Goal: Information Seeking & Learning: Learn about a topic

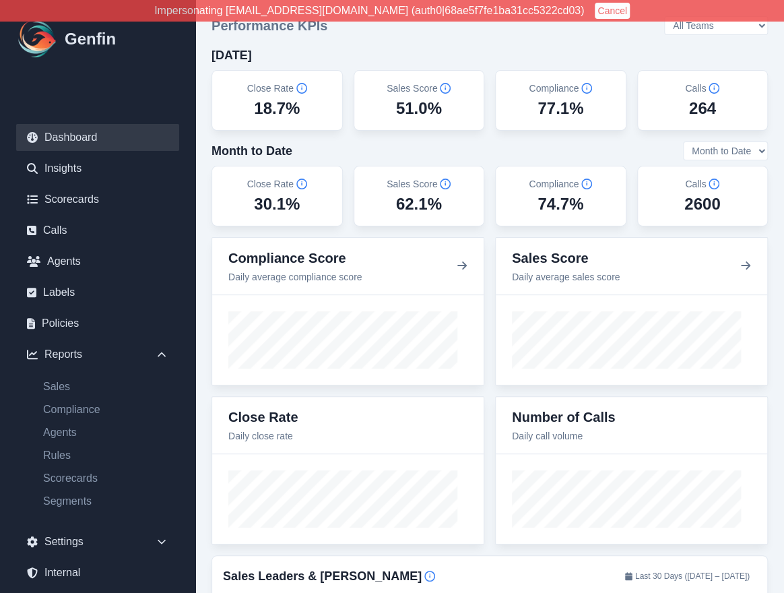
scroll to position [63, 0]
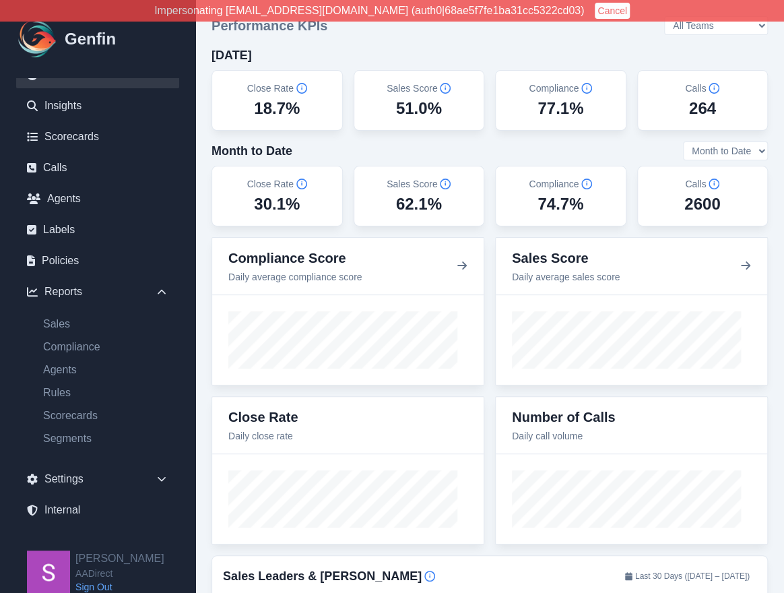
click at [106, 585] on link "Sign Out" at bounding box center [119, 586] width 89 height 13
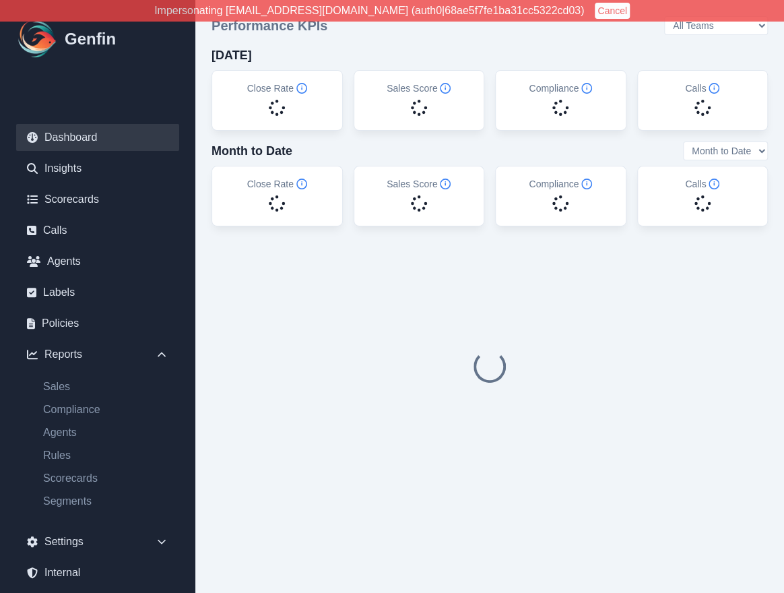
click at [595, 11] on button "Cancel" at bounding box center [612, 11] width 35 height 16
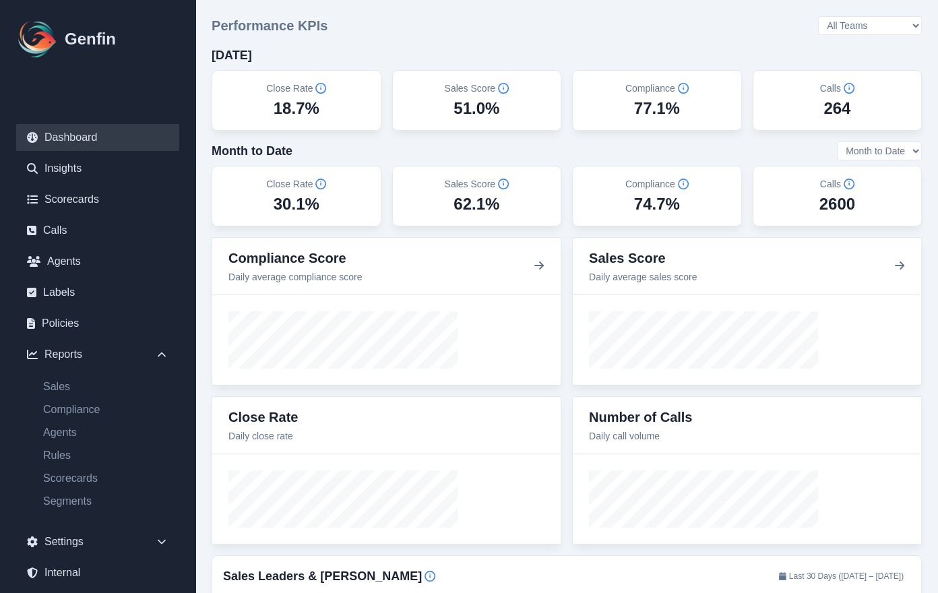
click at [783, 22] on select "All Teams Hugo Jesse Support" at bounding box center [870, 25] width 104 height 19
click at [783, 16] on select "All Teams Hugo Jesse Support" at bounding box center [870, 25] width 104 height 19
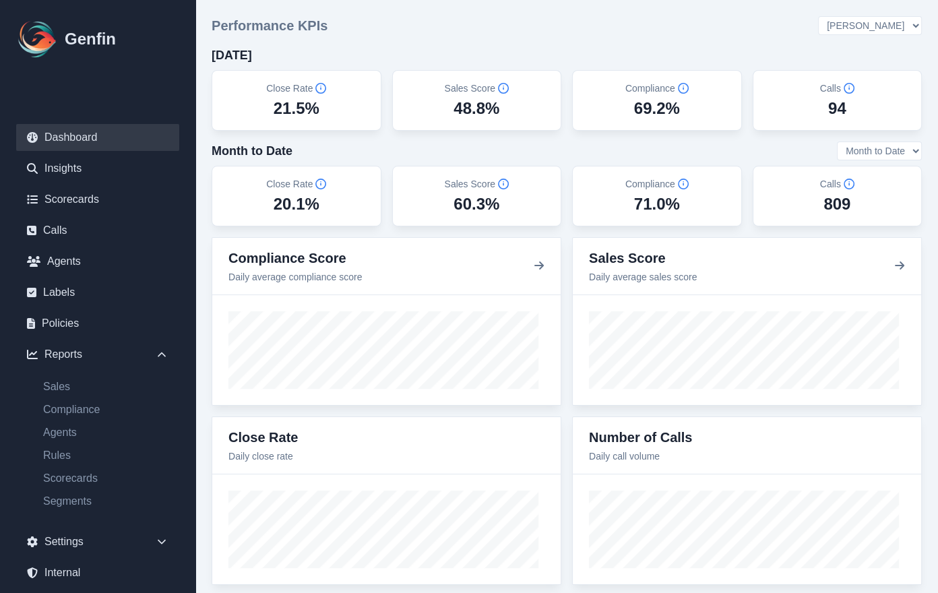
click at [783, 29] on select "All Teams Hugo Jesse Support" at bounding box center [870, 25] width 104 height 19
select select "3"
click at [783, 16] on select "All Teams Hugo Jesse Support" at bounding box center [870, 25] width 104 height 19
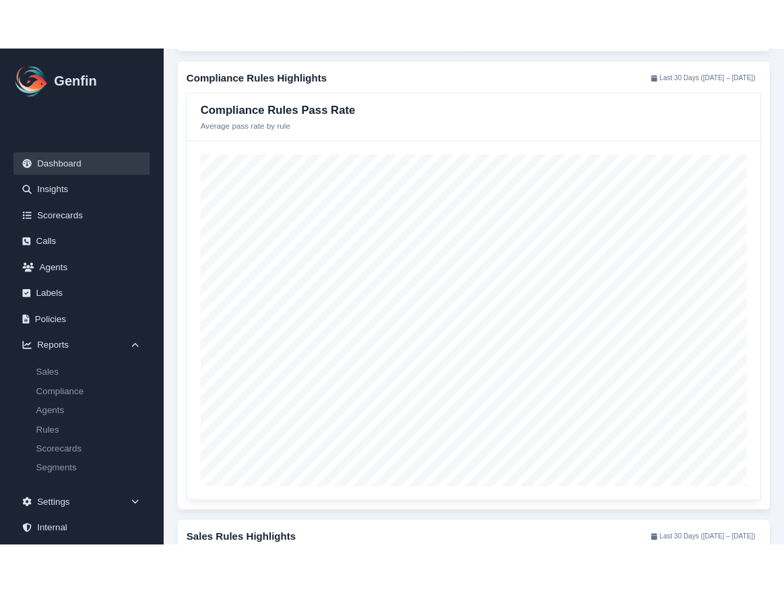
scroll to position [1169, 0]
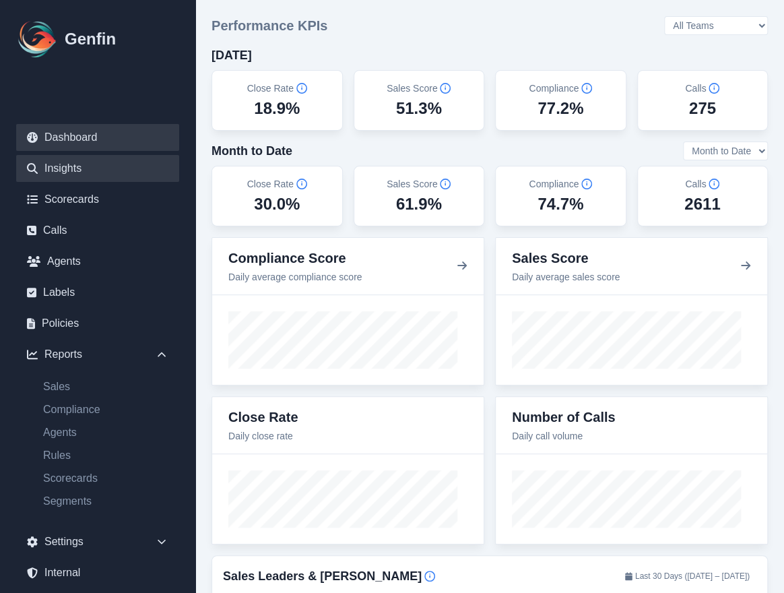
click at [60, 170] on link "Insights" at bounding box center [97, 168] width 163 height 27
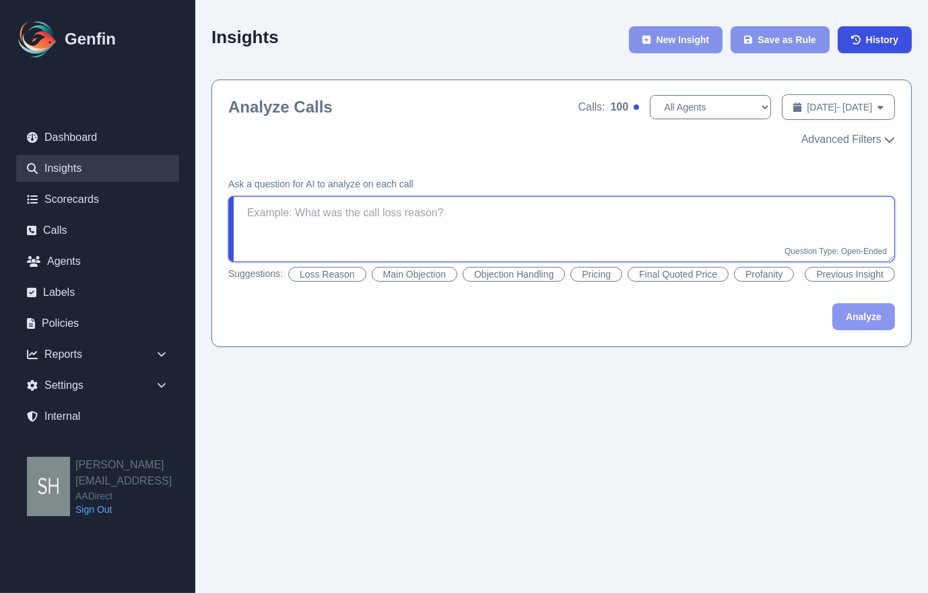
click at [345, 215] on textarea at bounding box center [561, 229] width 667 height 66
type textarea "Was [PERSON_NAME] the carrier"
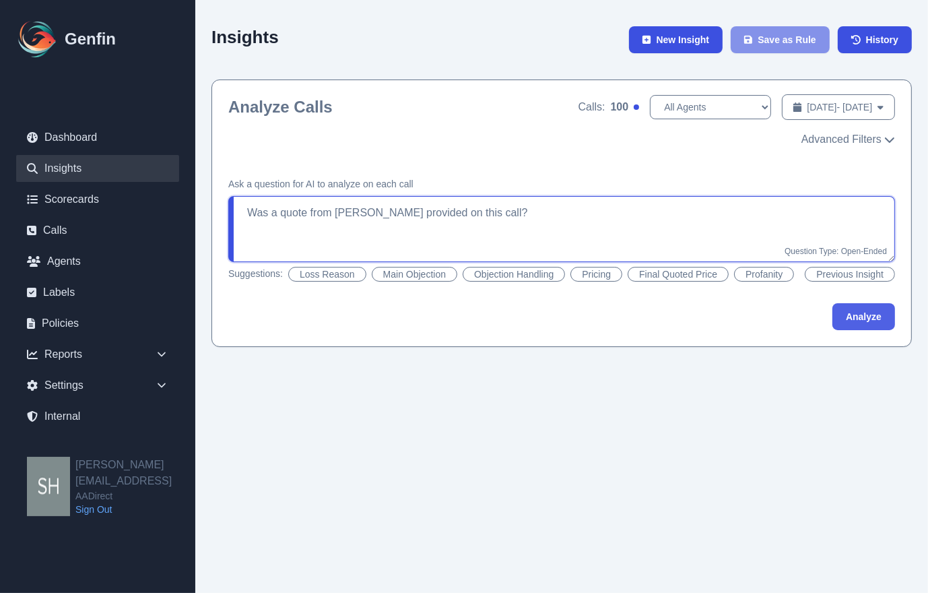
type textarea "Was a quote from [PERSON_NAME] provided on this call?"
click at [783, 311] on button "Analyze" at bounding box center [863, 316] width 63 height 27
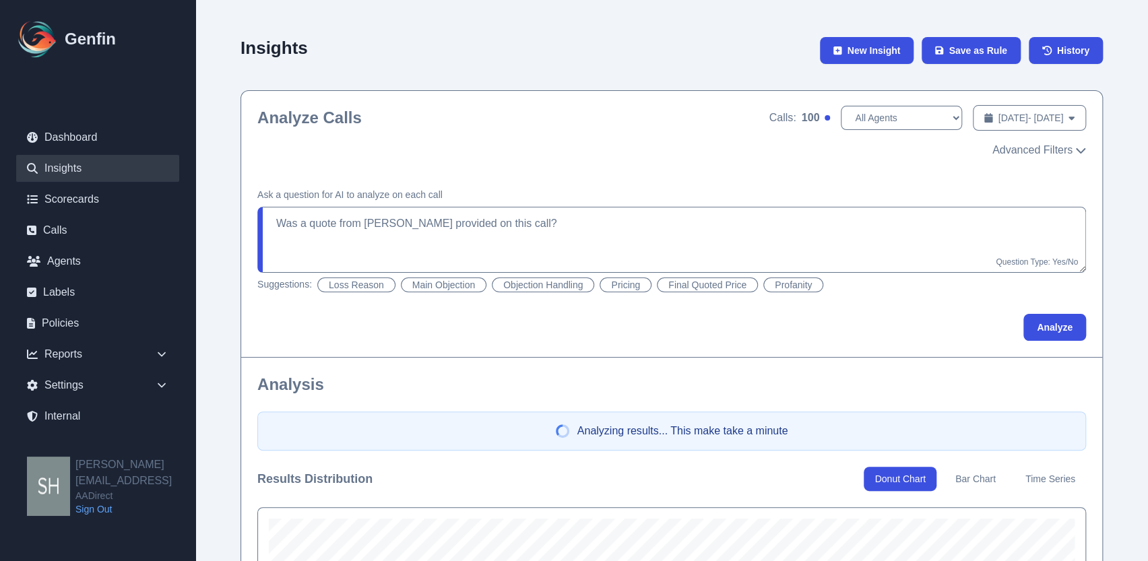
click at [783, 417] on div "Analyzing results... This make take a minute" at bounding box center [671, 431] width 828 height 39
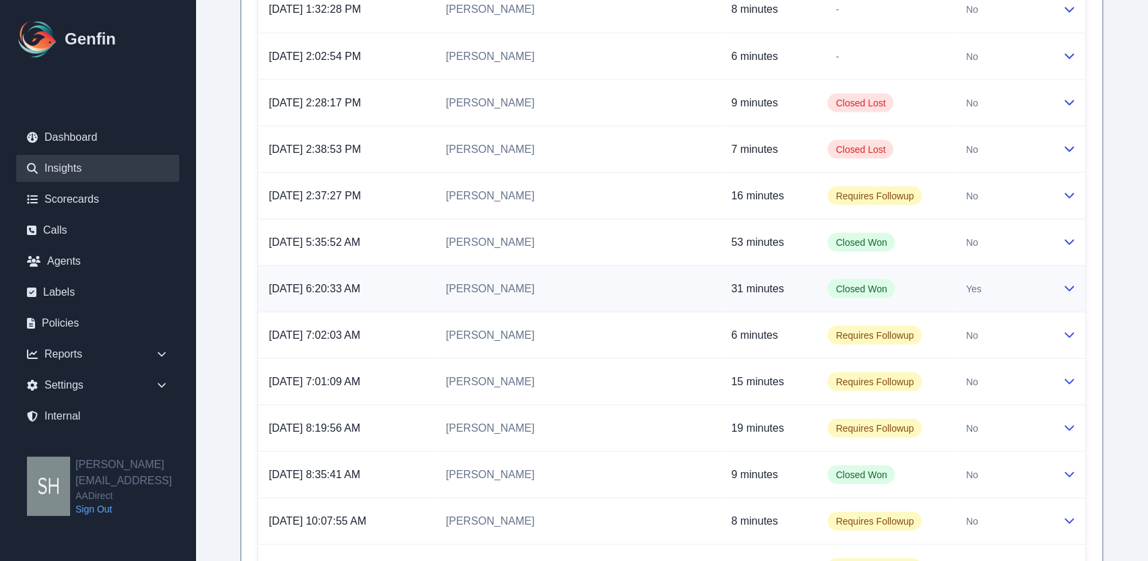
click at [783, 282] on icon at bounding box center [1068, 287] width 11 height 11
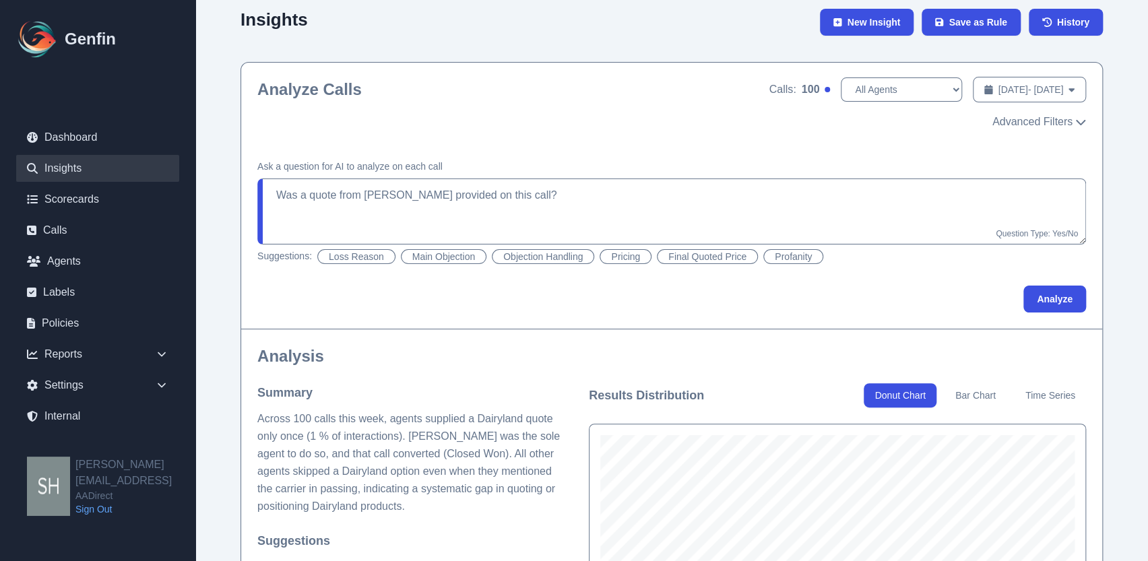
scroll to position [16, 0]
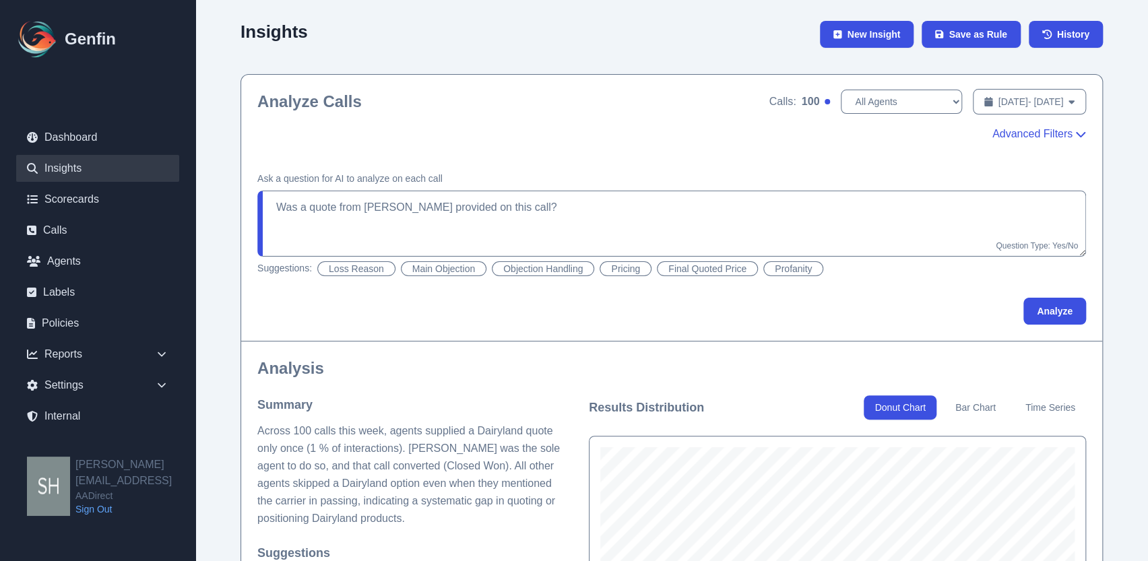
click at [783, 131] on span "Advanced Filters" at bounding box center [1032, 134] width 80 height 16
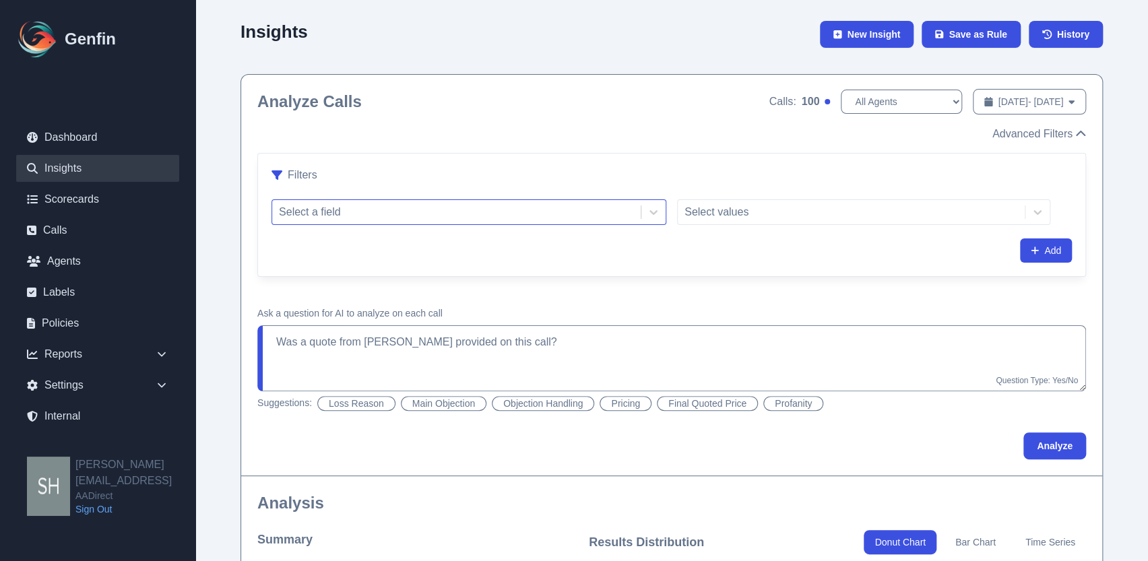
click at [485, 214] on div at bounding box center [456, 212] width 355 height 19
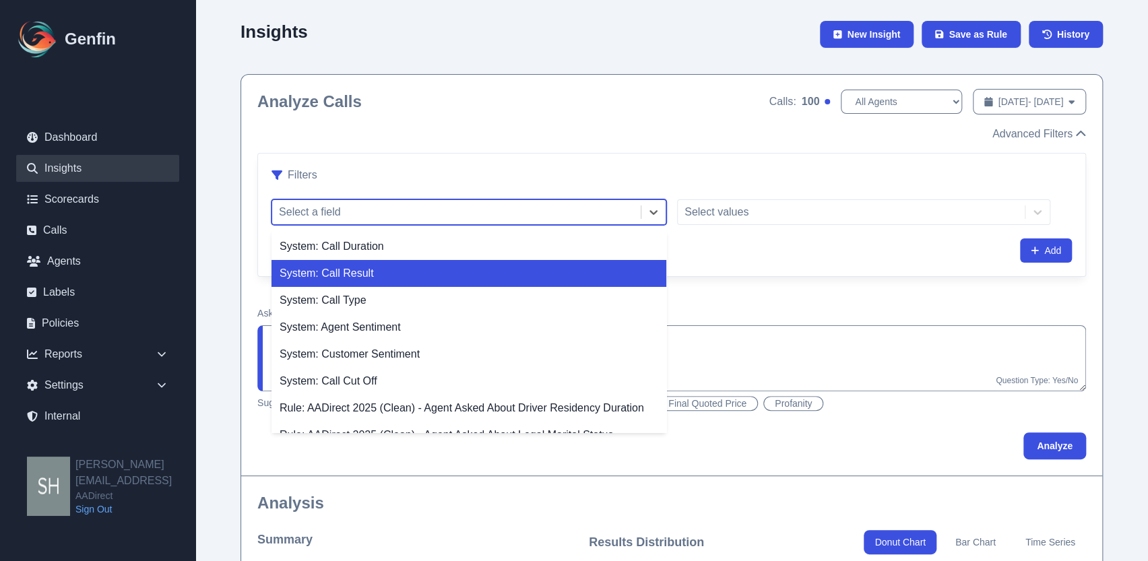
click at [438, 275] on div "System: Call Result" at bounding box center [468, 273] width 395 height 27
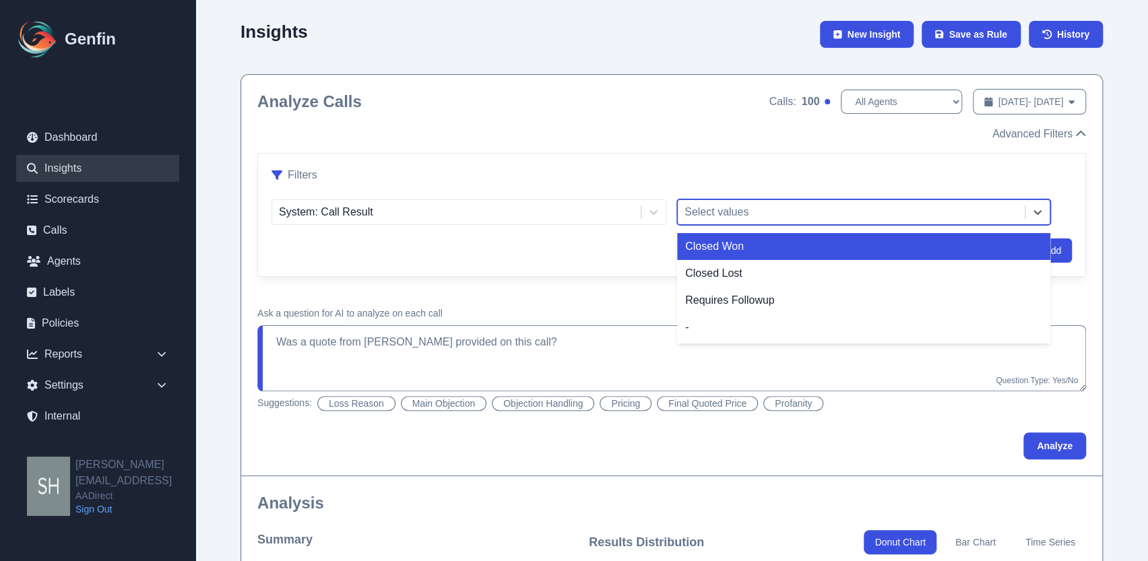
click at [749, 215] on div at bounding box center [850, 212] width 333 height 19
click at [755, 247] on div "Closed Won" at bounding box center [863, 246] width 373 height 27
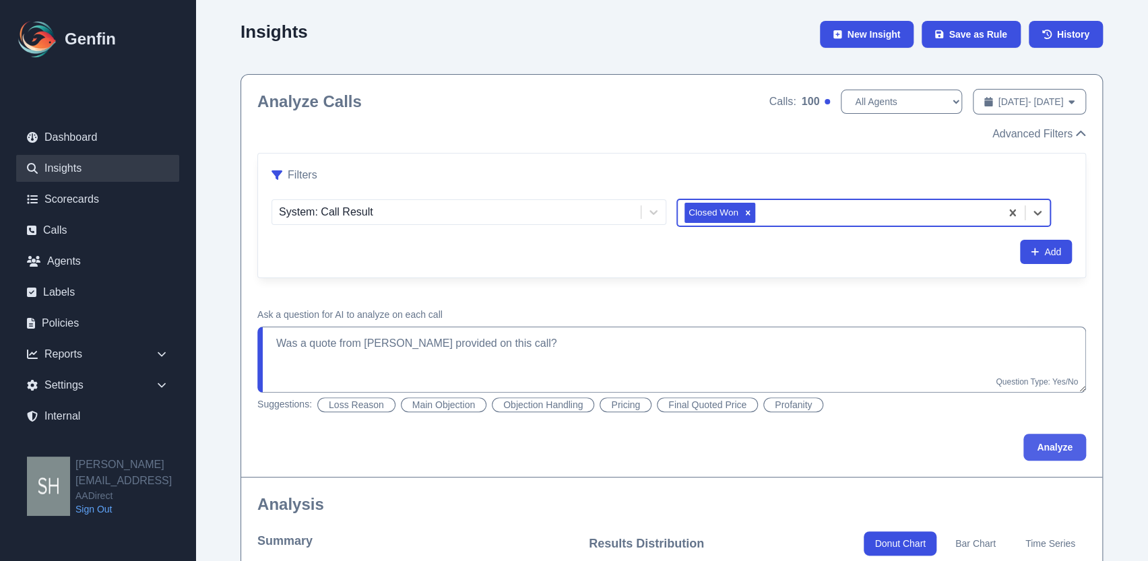
click at [783, 449] on button "Analyze" at bounding box center [1054, 447] width 63 height 27
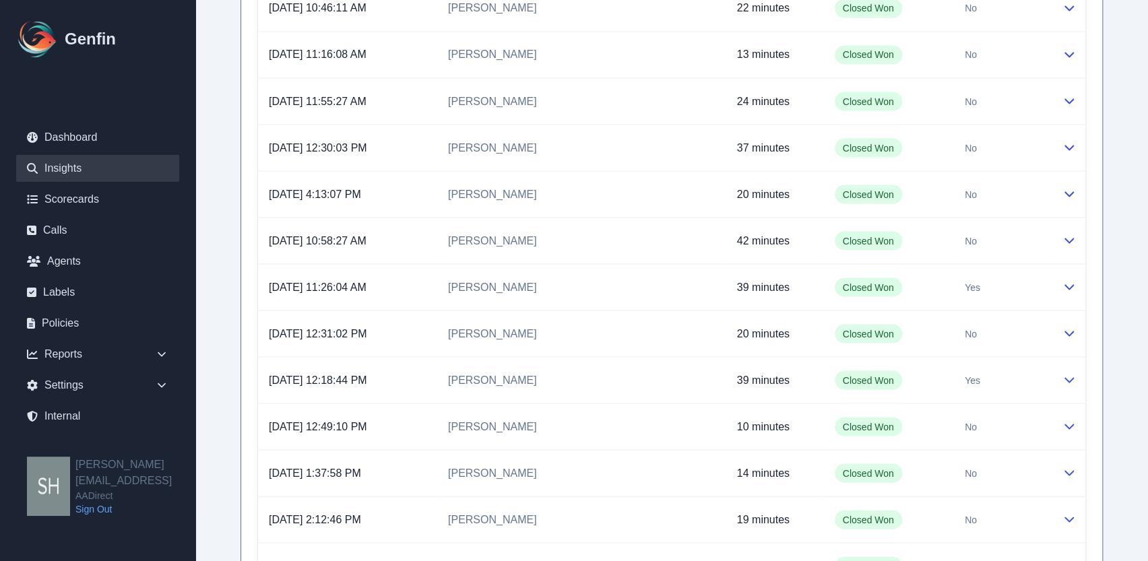
scroll to position [1495, 0]
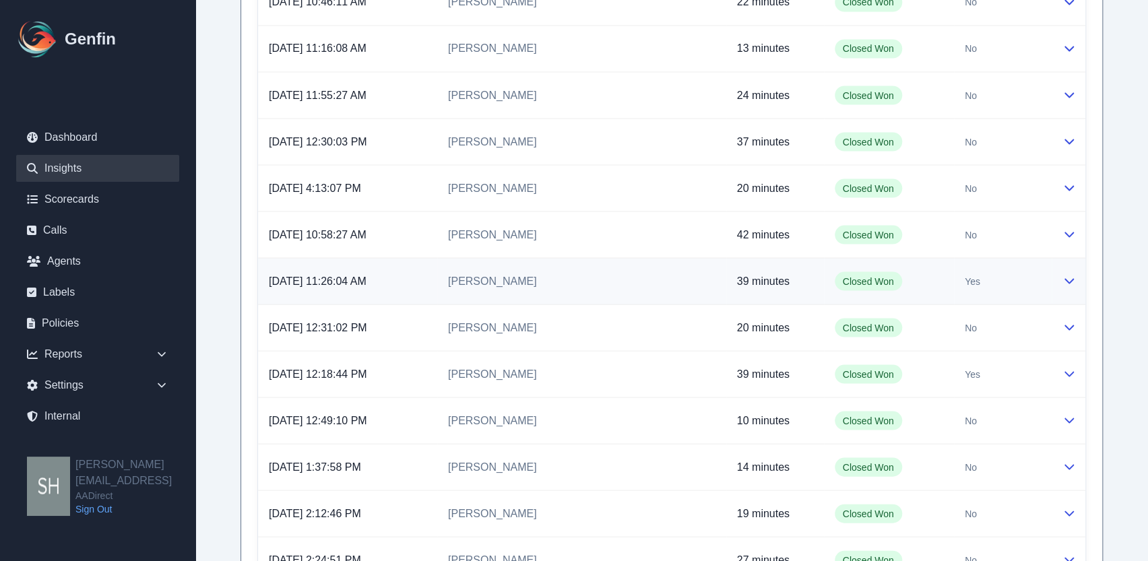
click at [783, 280] on icon at bounding box center [1068, 280] width 9 height 5
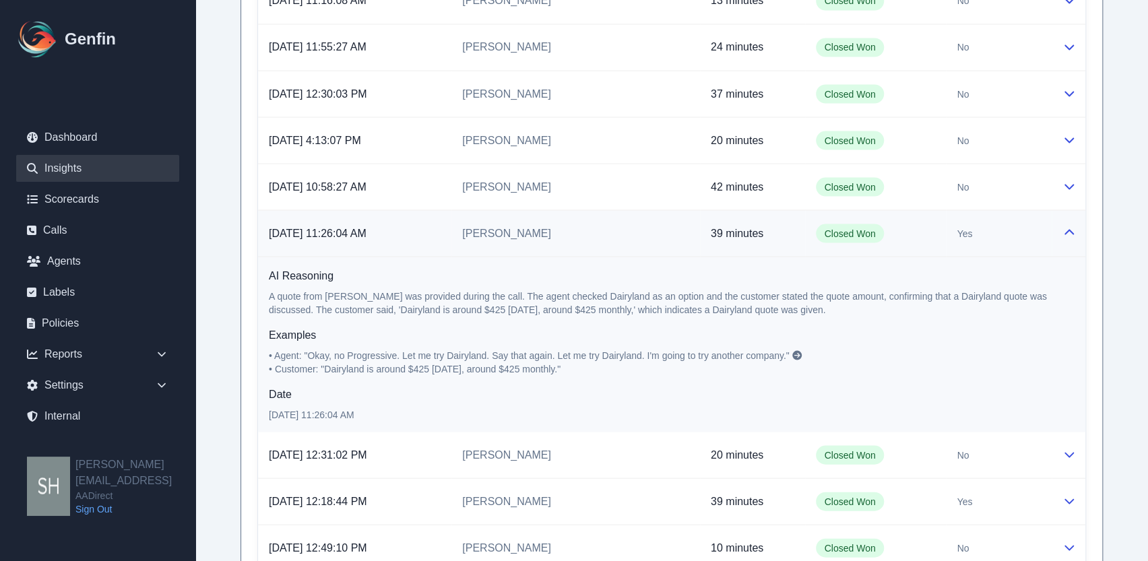
scroll to position [1527, 0]
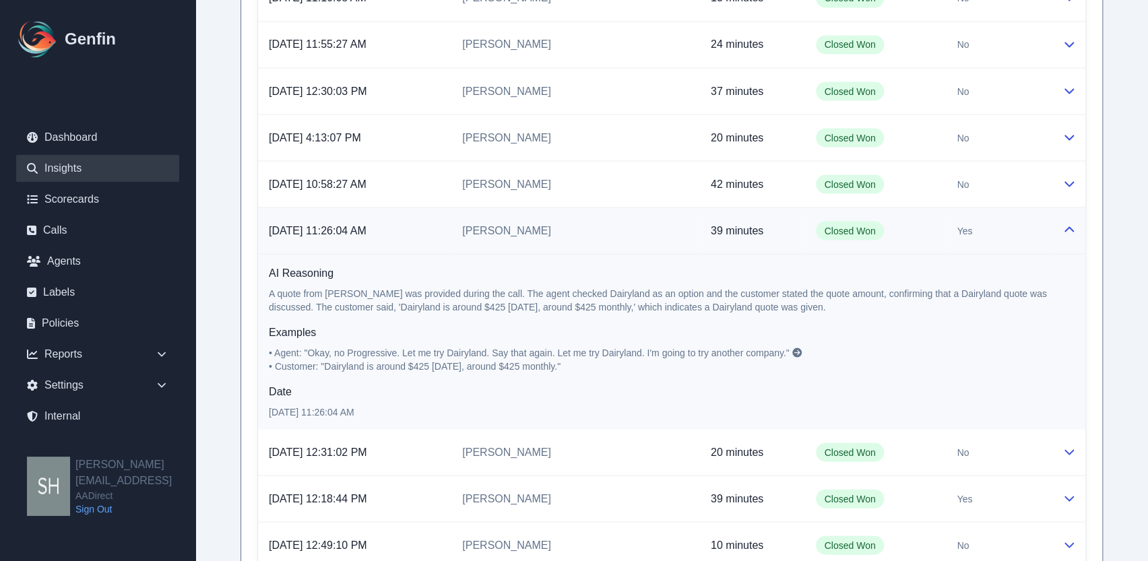
click at [783, 352] on icon at bounding box center [796, 352] width 9 height 9
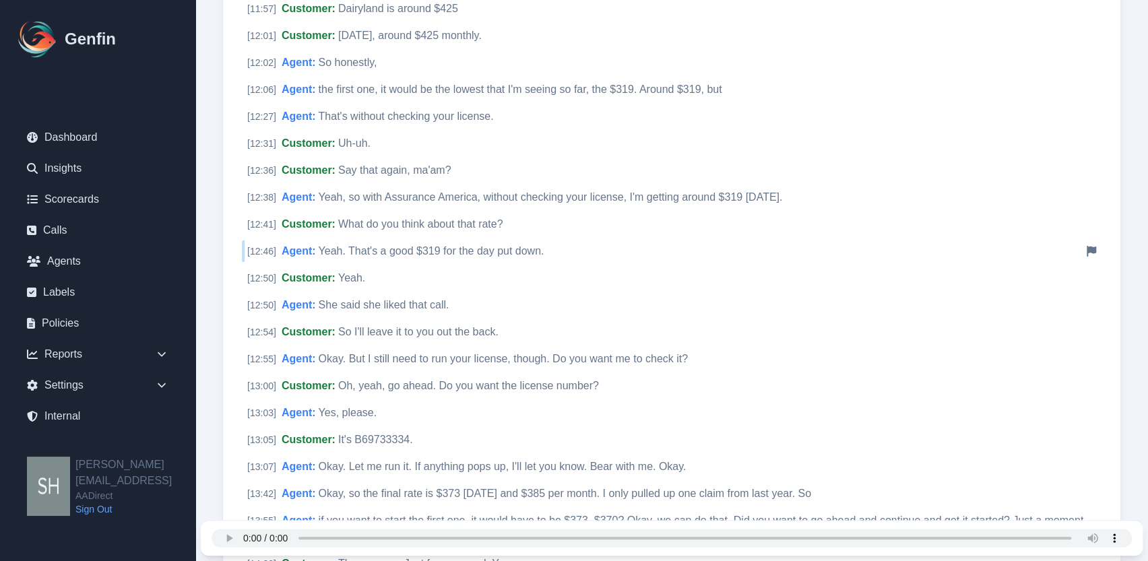
scroll to position [2847, 0]
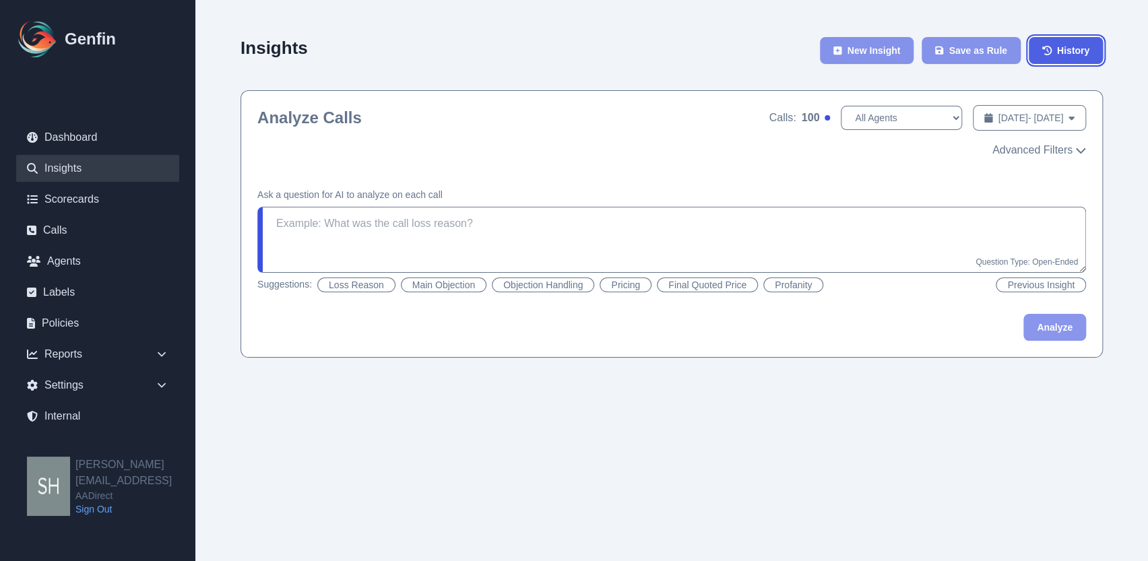
click at [783, 46] on icon at bounding box center [1046, 50] width 9 height 9
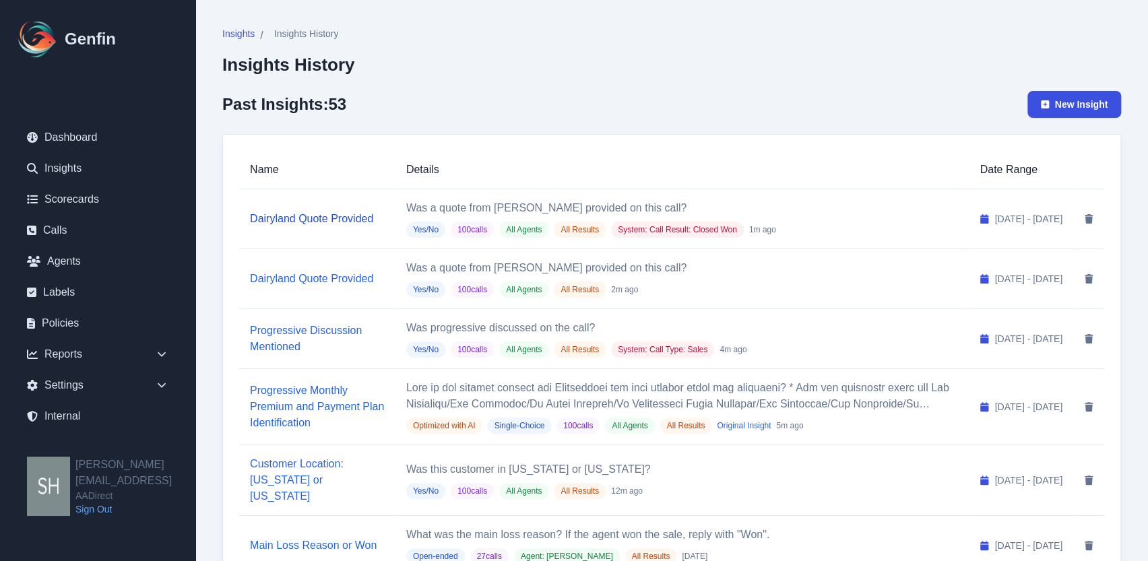
click at [298, 213] on link "Dairyland Quote Provided" at bounding box center [311, 218] width 123 height 11
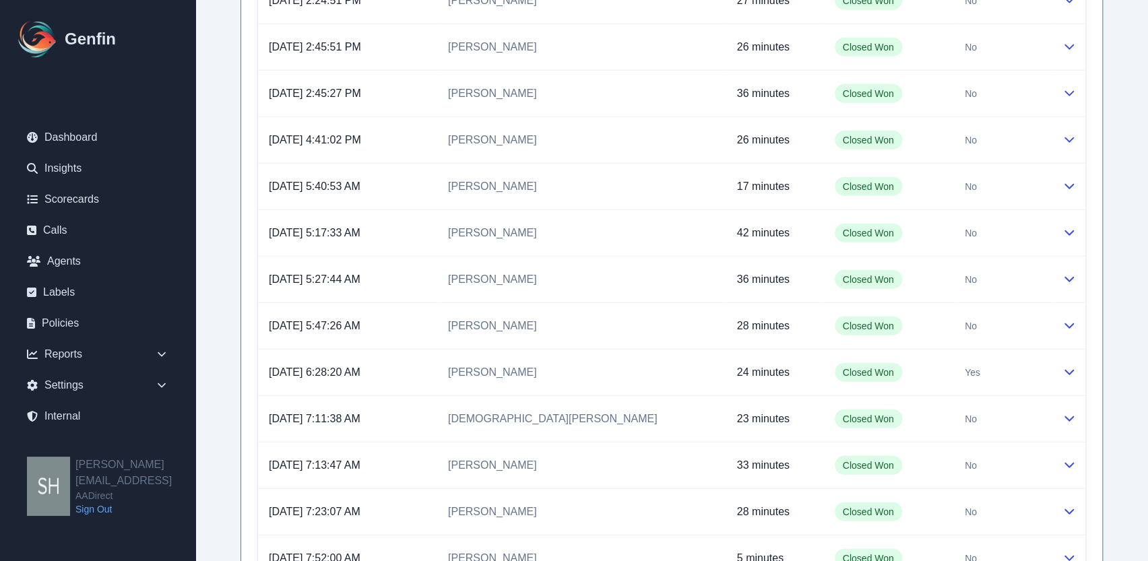
scroll to position [1961, 0]
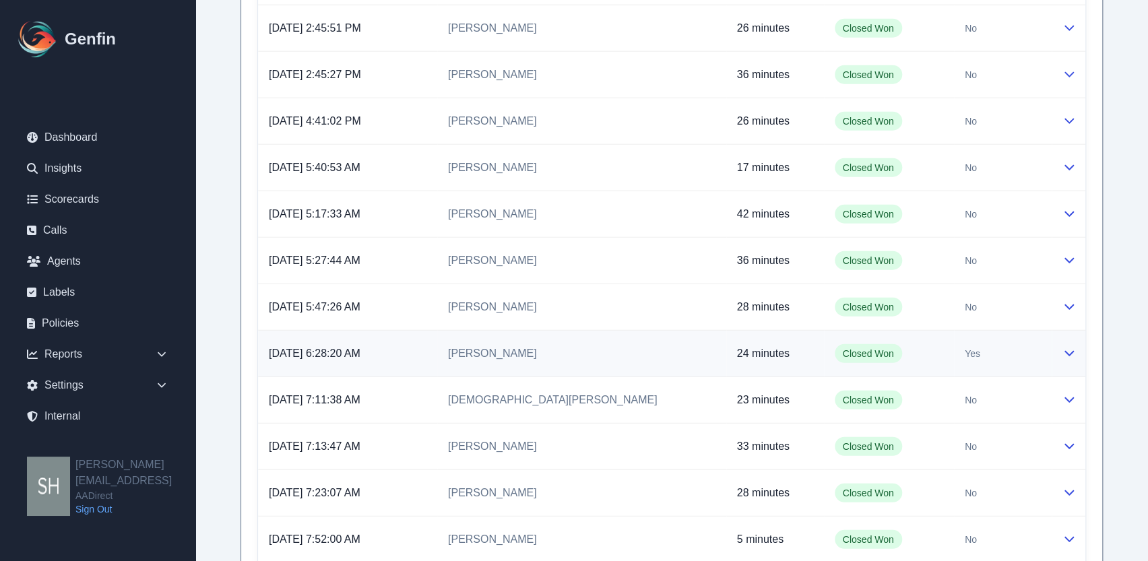
click at [783, 351] on icon at bounding box center [1068, 353] width 9 height 5
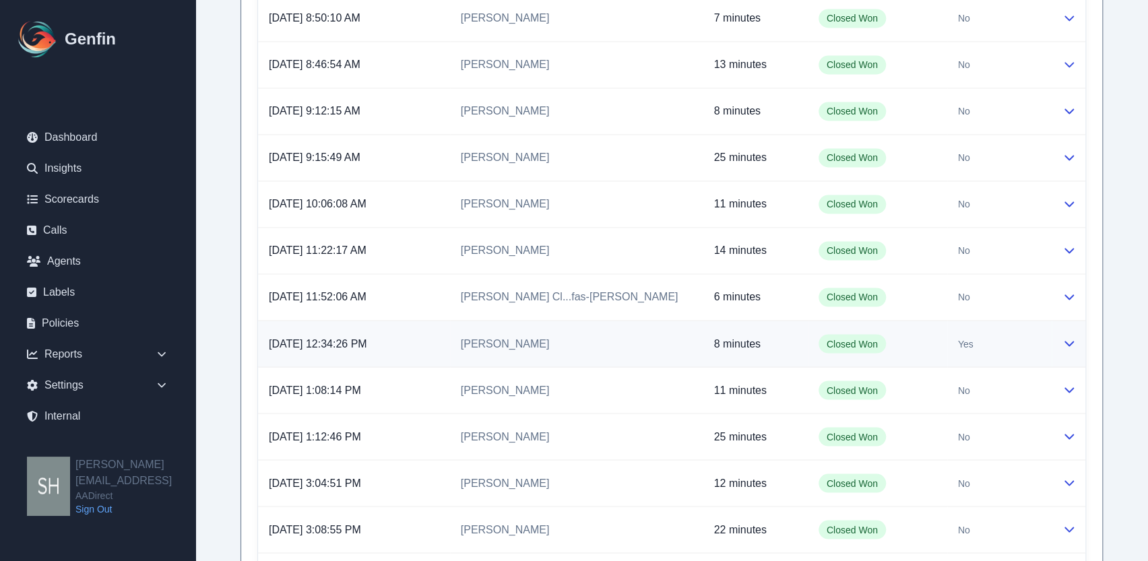
scroll to position [4391, 0]
click at [783, 339] on icon at bounding box center [1068, 341] width 9 height 5
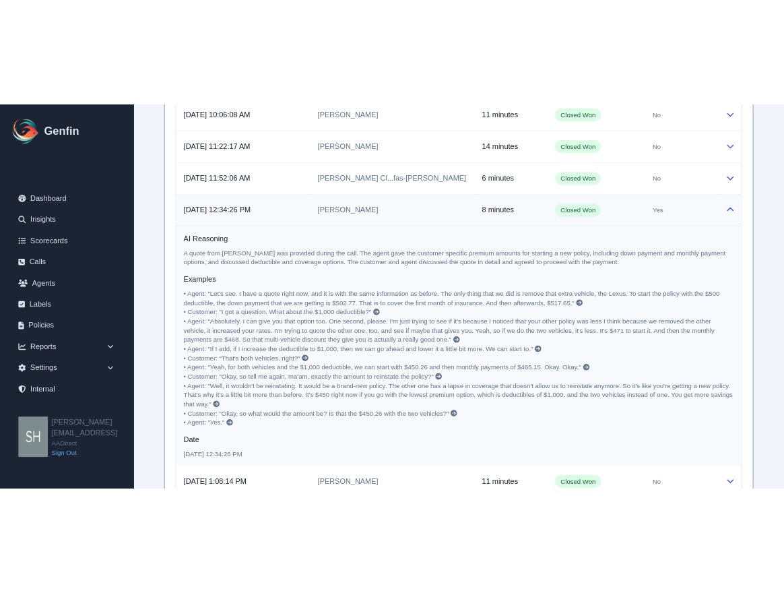
scroll to position [4391, 0]
